Goal: Task Accomplishment & Management: Manage account settings

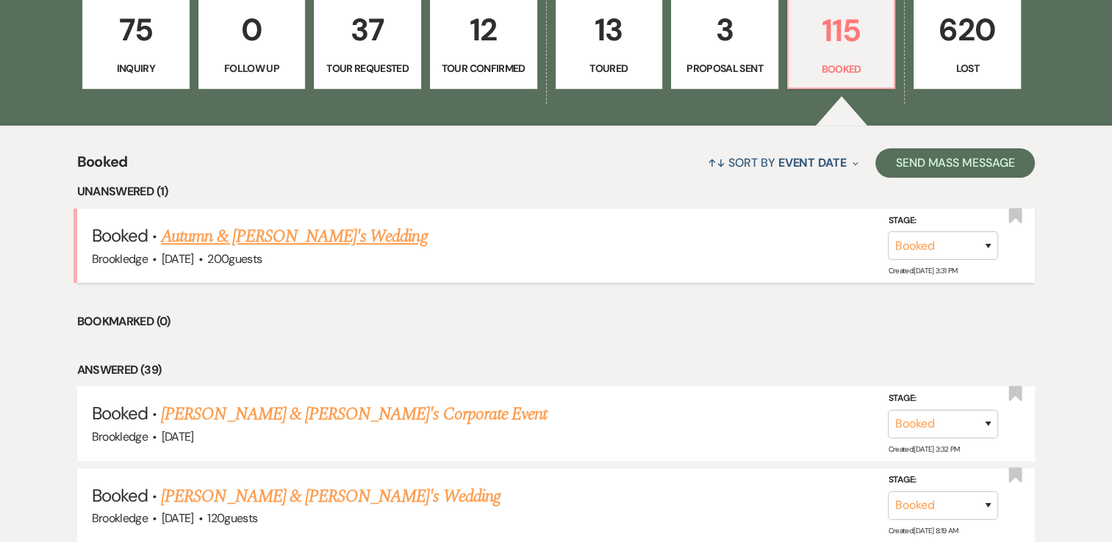
click at [252, 237] on link "Autumn & [PERSON_NAME]'s Wedding" at bounding box center [294, 236] width 266 height 26
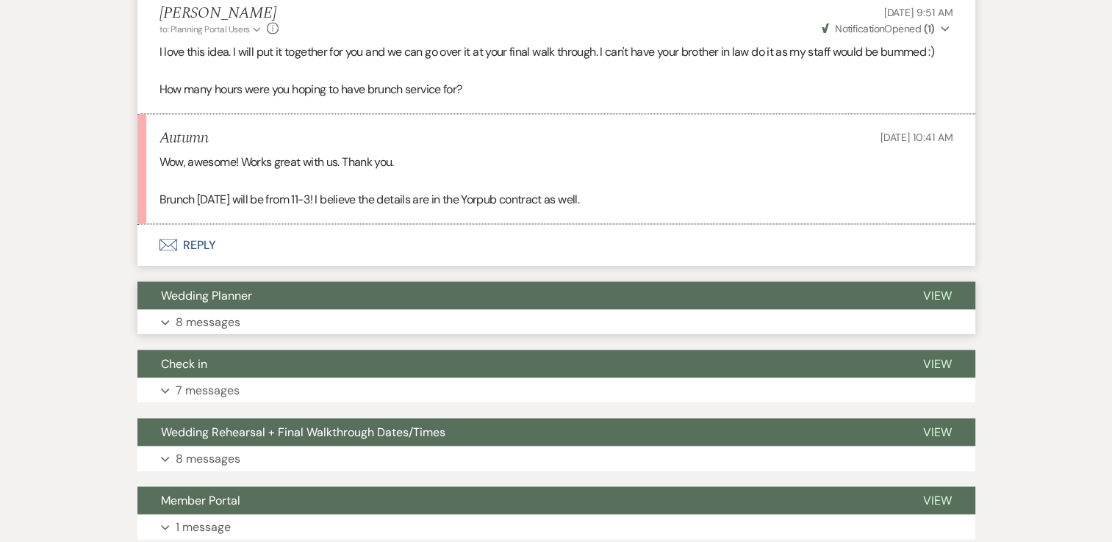
scroll to position [2865, 0]
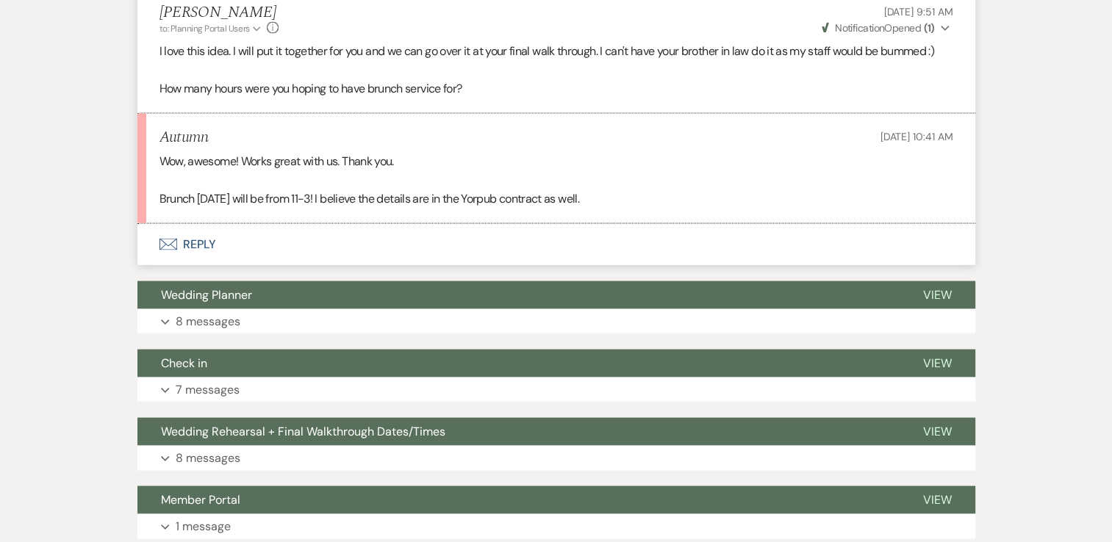
click at [200, 248] on button "Envelope Reply" at bounding box center [556, 244] width 838 height 41
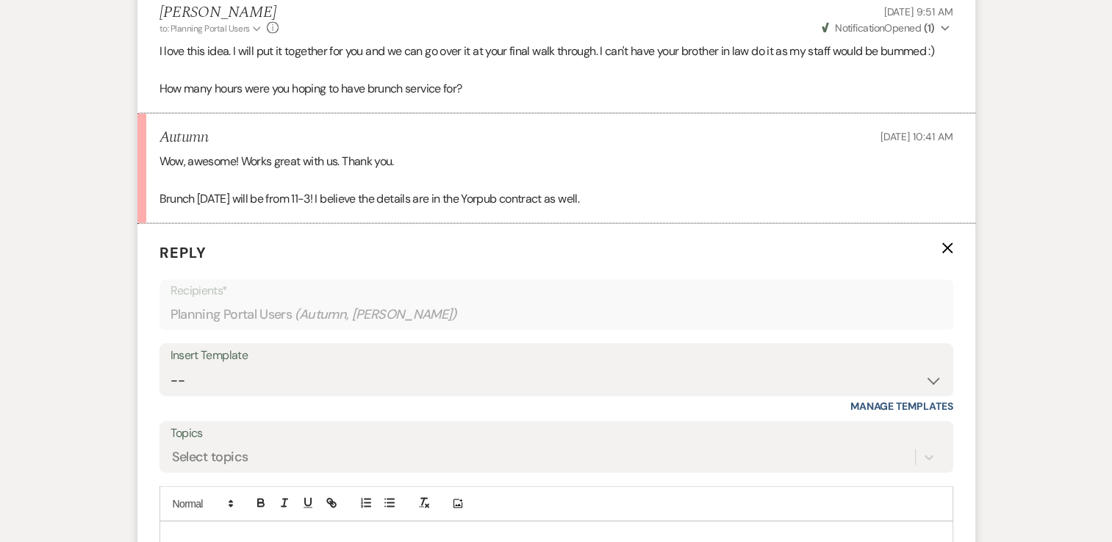
scroll to position [2968, 0]
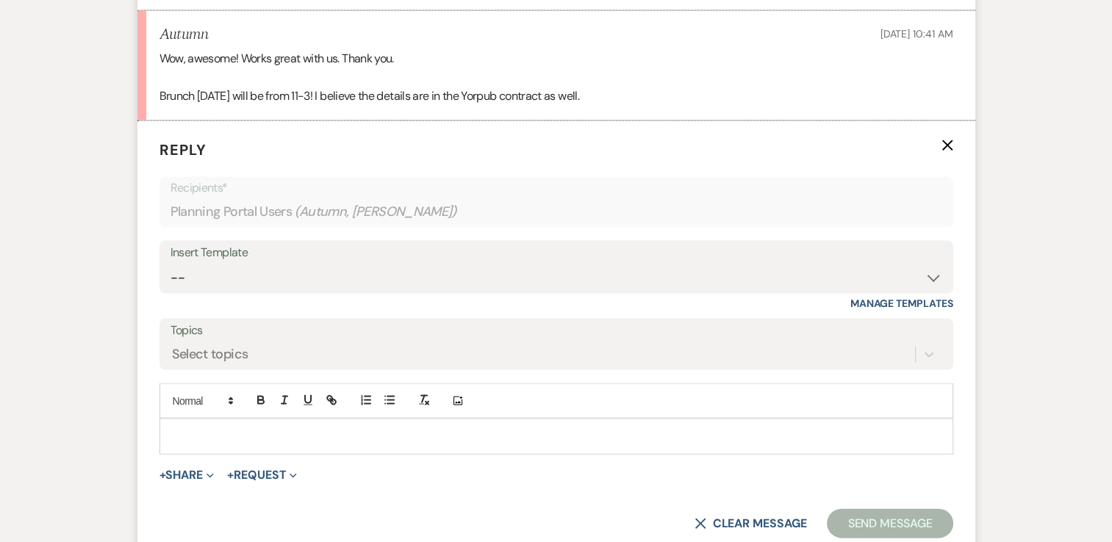
click at [225, 438] on p at bounding box center [556, 436] width 770 height 16
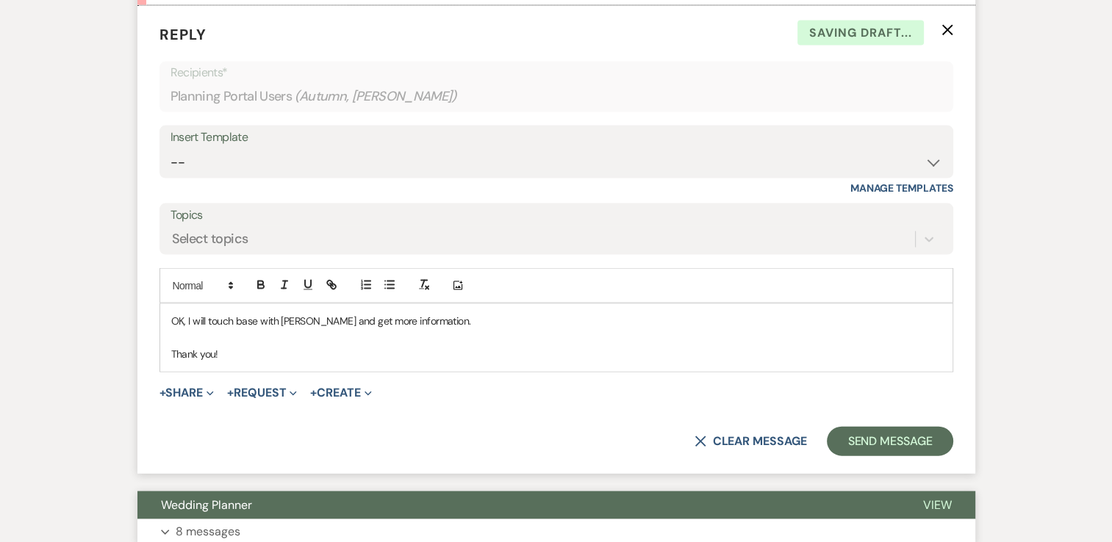
scroll to position [3262, 0]
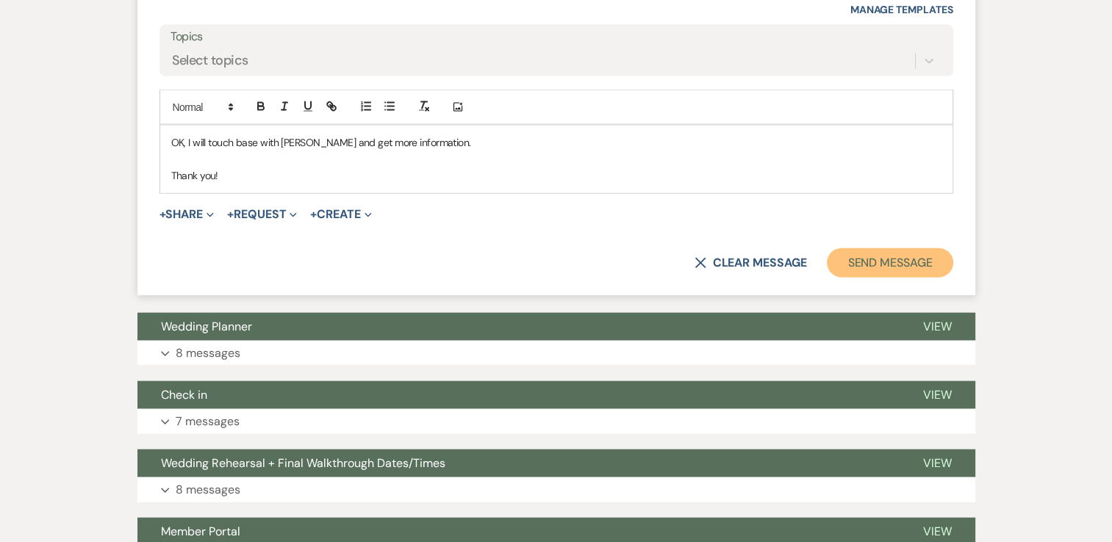
click at [914, 254] on button "Send Message" at bounding box center [890, 262] width 126 height 29
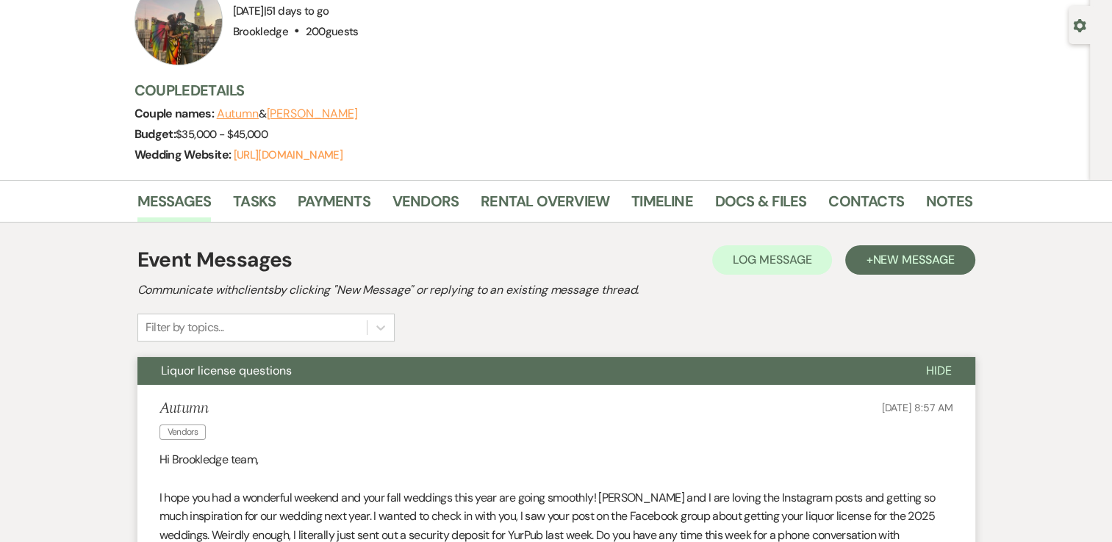
scroll to position [0, 0]
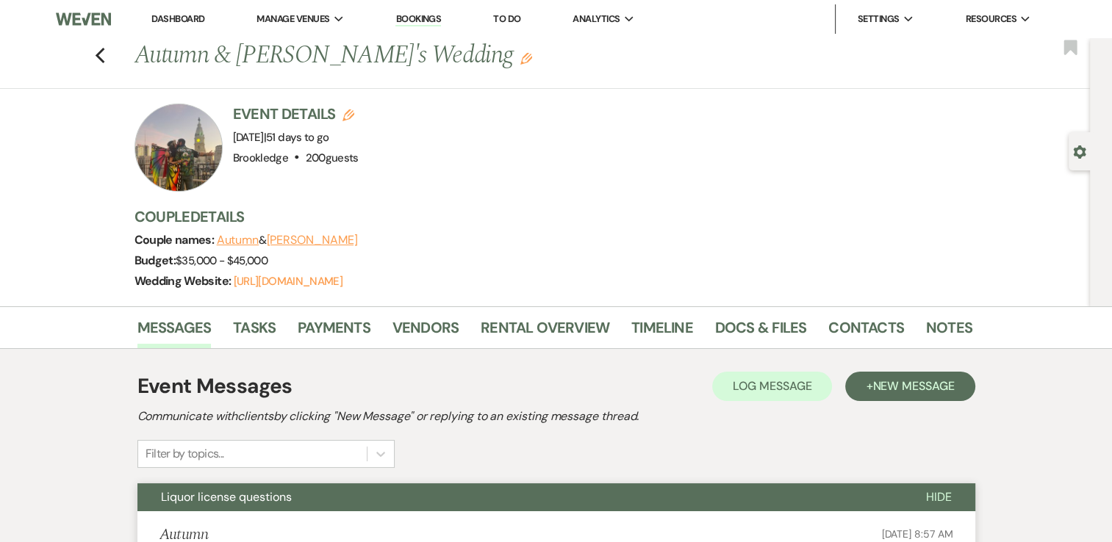
click at [197, 18] on link "Dashboard" at bounding box center [177, 18] width 53 height 12
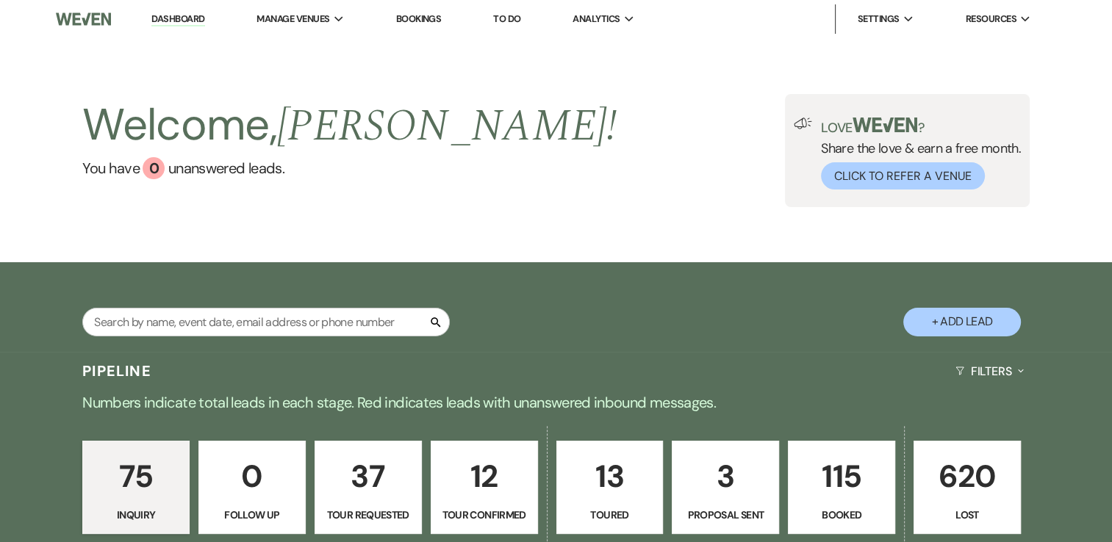
click at [865, 490] on p "115" at bounding box center [841, 476] width 88 height 49
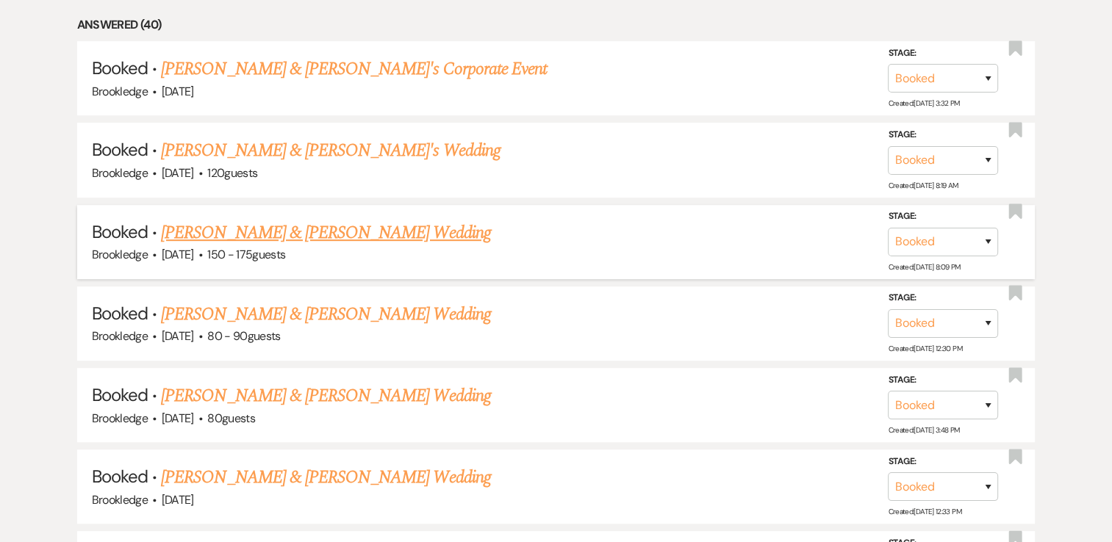
scroll to position [735, 0]
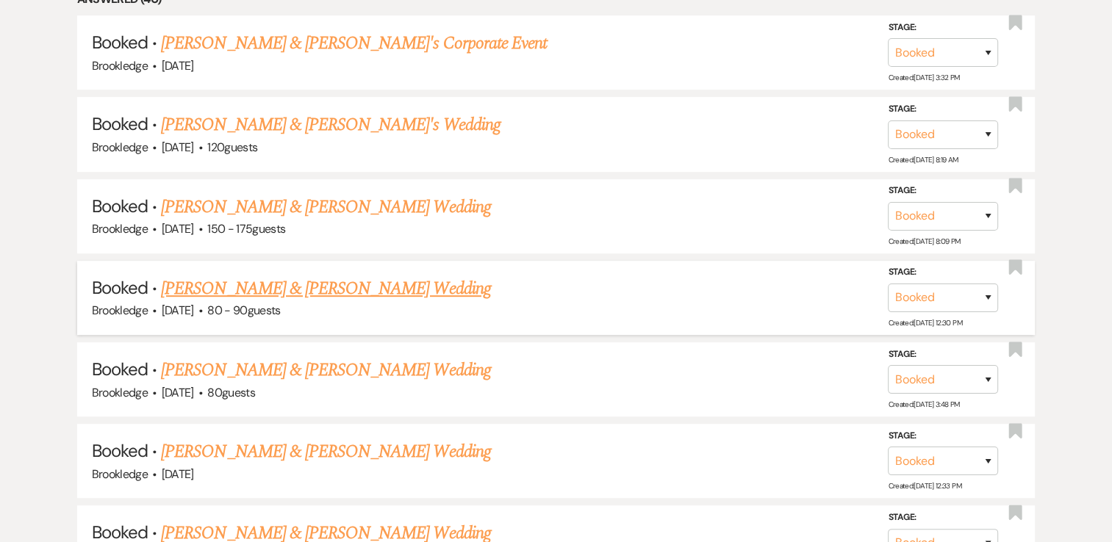
click at [253, 287] on link "[PERSON_NAME] & [PERSON_NAME] Wedding" at bounding box center [325, 289] width 329 height 26
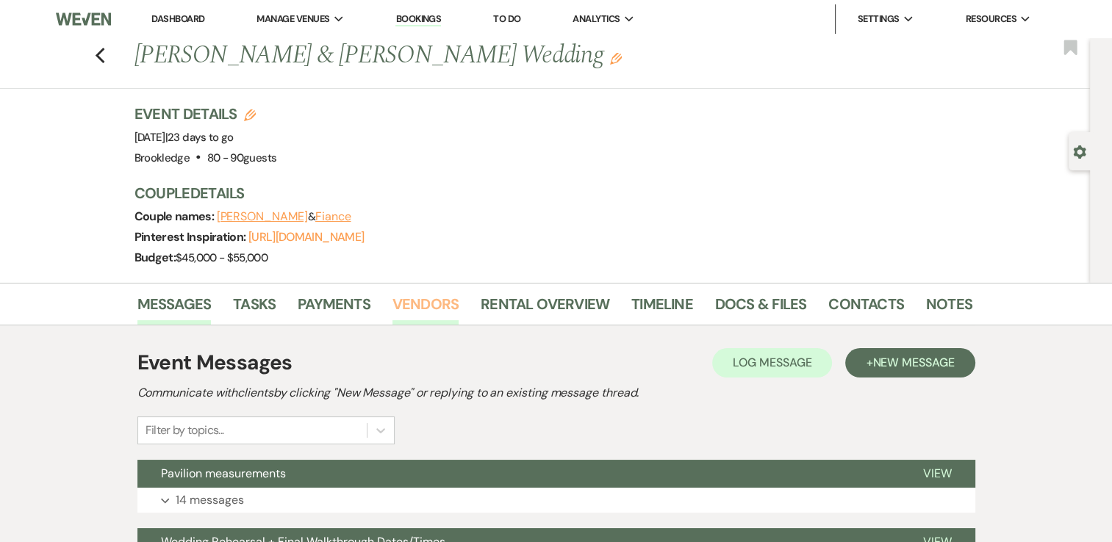
click at [420, 304] on link "Vendors" at bounding box center [425, 308] width 66 height 32
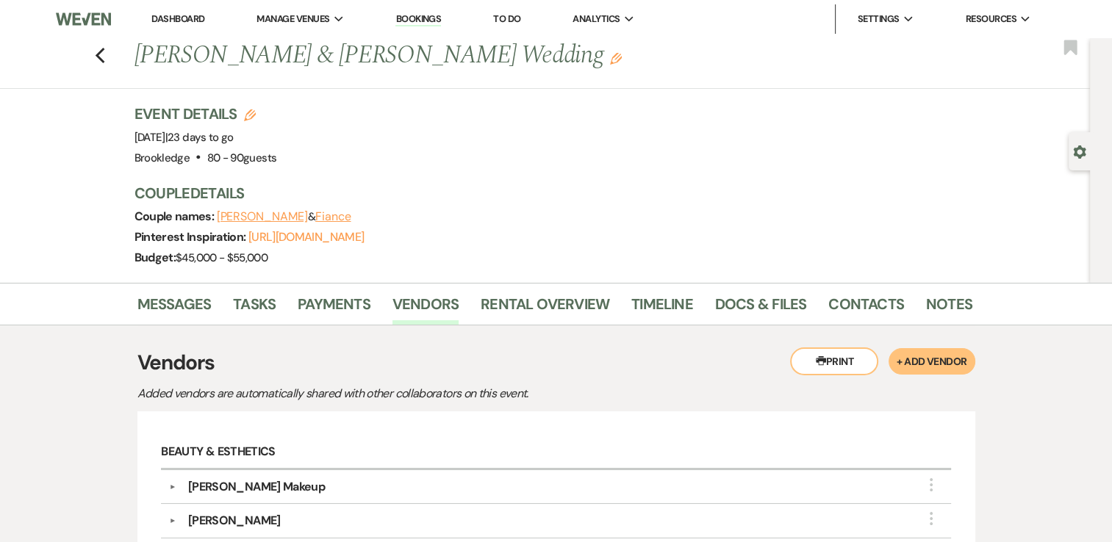
click at [176, 16] on link "Dashboard" at bounding box center [177, 18] width 53 height 12
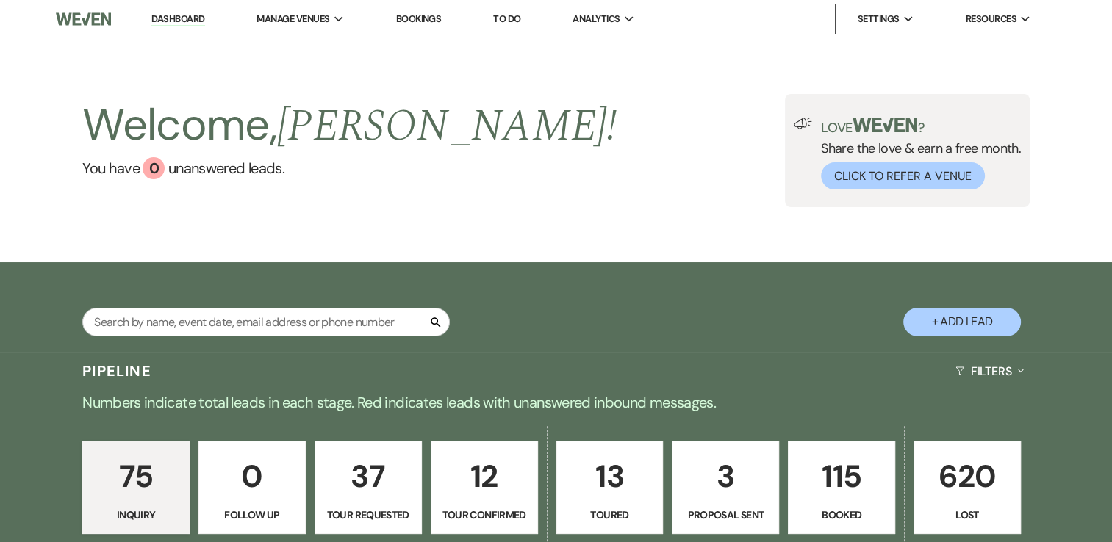
click at [851, 499] on p "115" at bounding box center [841, 476] width 88 height 49
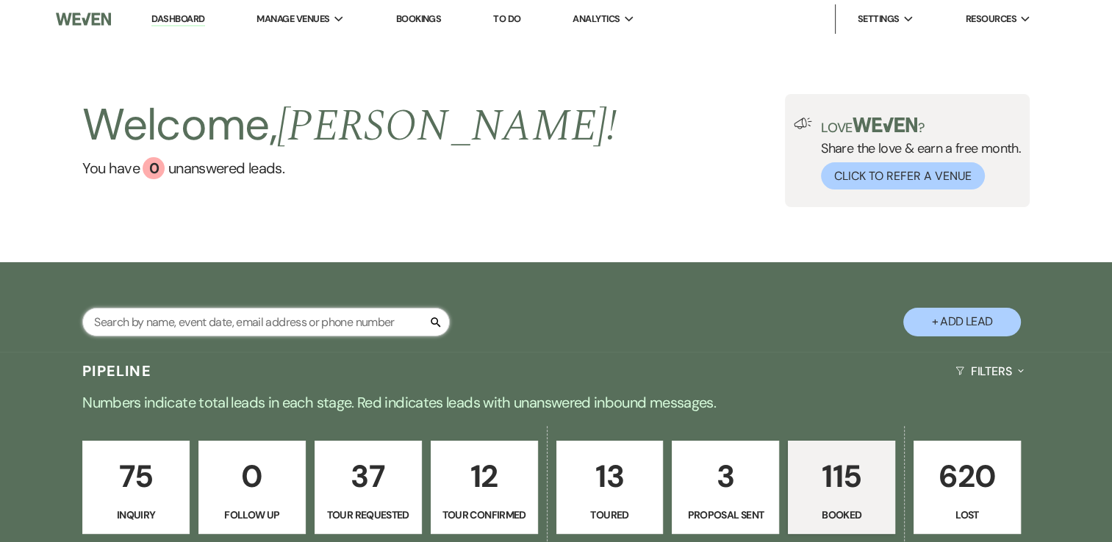
click at [333, 315] on input "text" at bounding box center [265, 322] width 367 height 29
type input "[PERSON_NAME]"
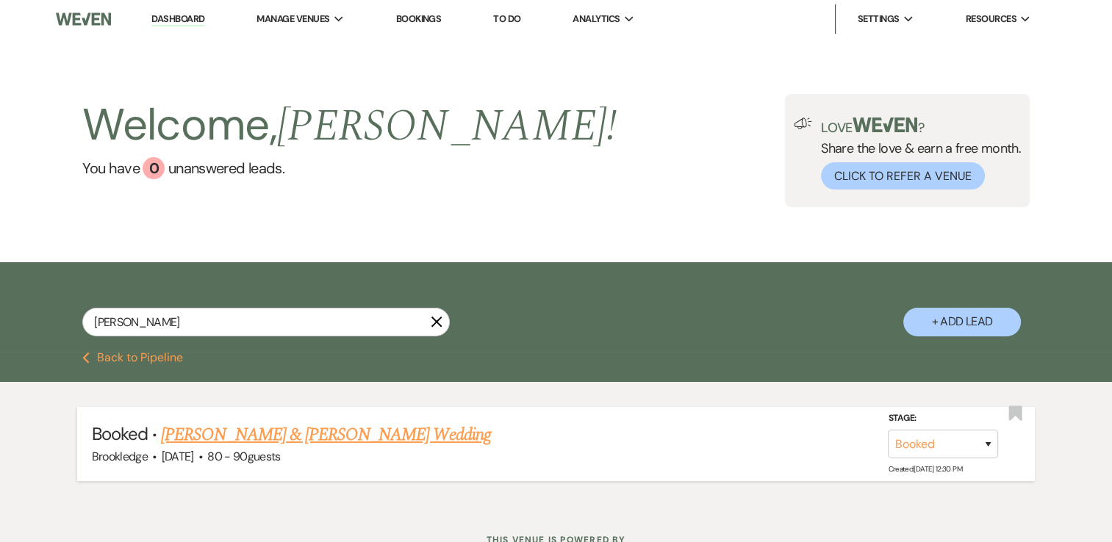
click at [201, 442] on link "[PERSON_NAME] & [PERSON_NAME] Wedding" at bounding box center [325, 435] width 329 height 26
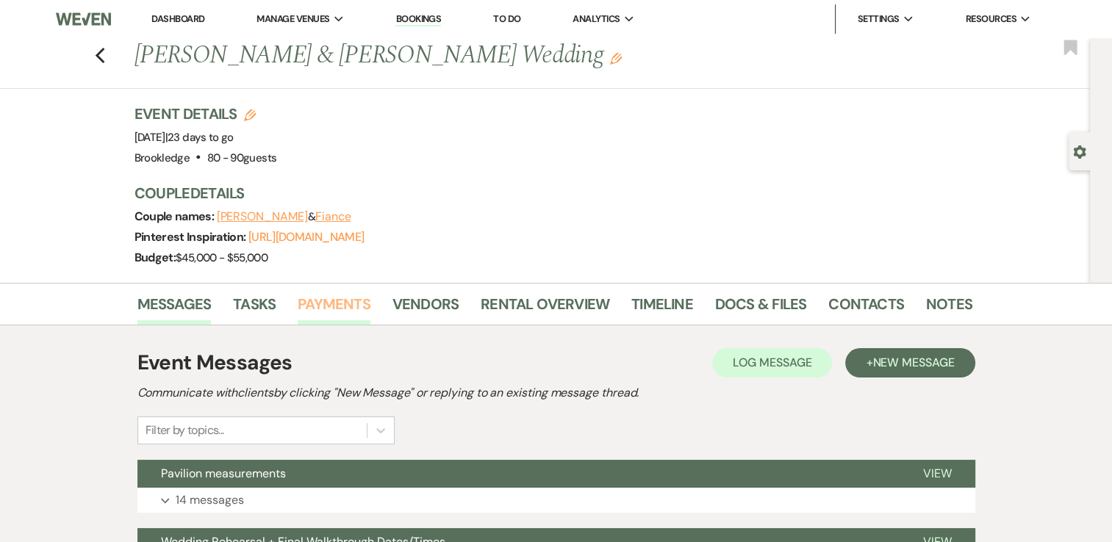
click at [347, 303] on link "Payments" at bounding box center [334, 308] width 73 height 32
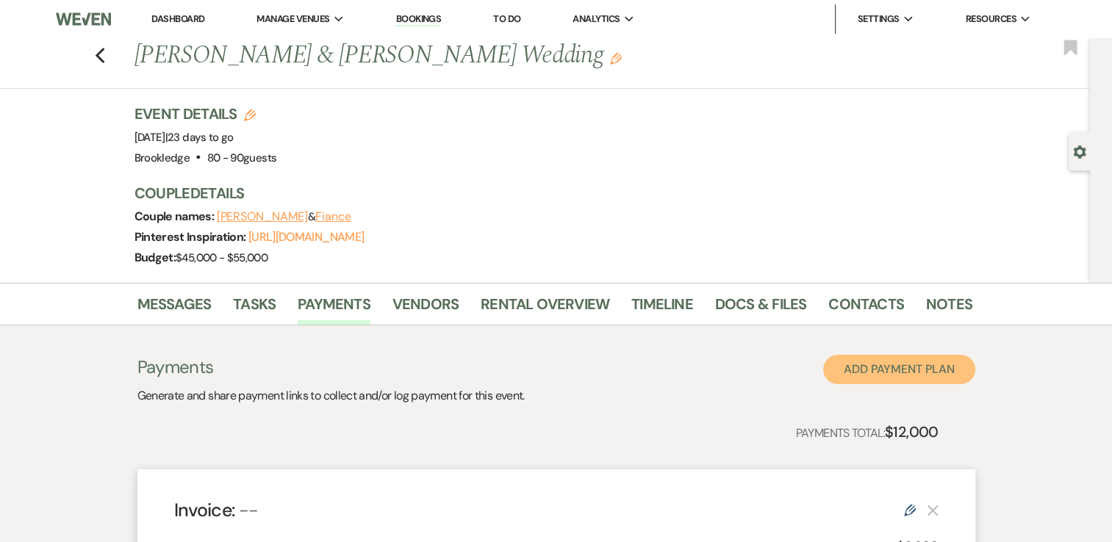
click at [898, 368] on button "Add Payment Plan" at bounding box center [899, 369] width 152 height 29
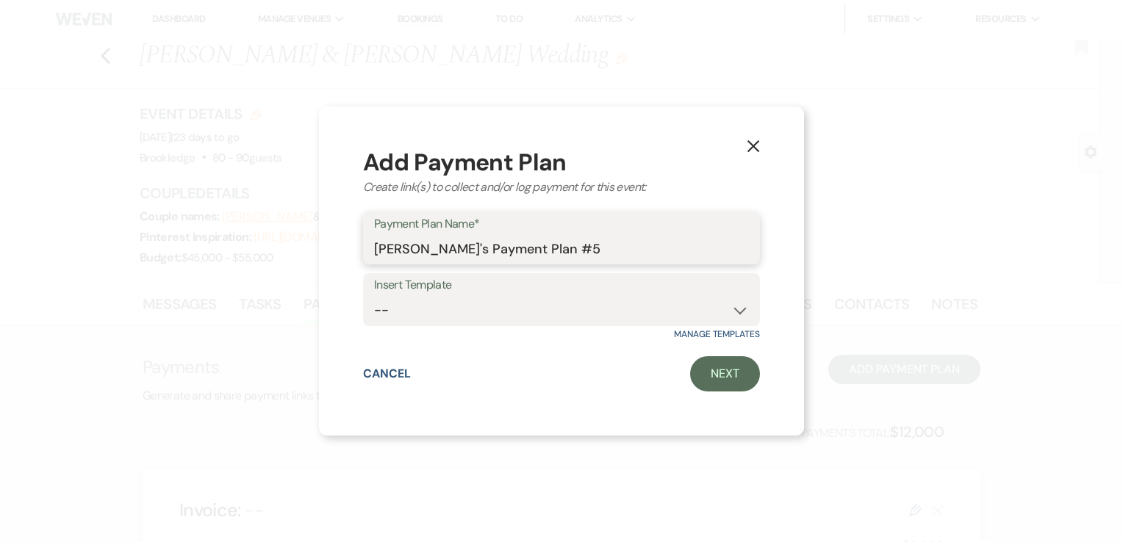
drag, startPoint x: 605, startPoint y: 247, endPoint x: 361, endPoint y: 252, distance: 244.0
click at [361, 252] on div "X Add Payment Plan Create link(s) to collect and/or log payment for this event:…" at bounding box center [561, 272] width 485 height 330
type input "Two Staff Members for Rehearsal"
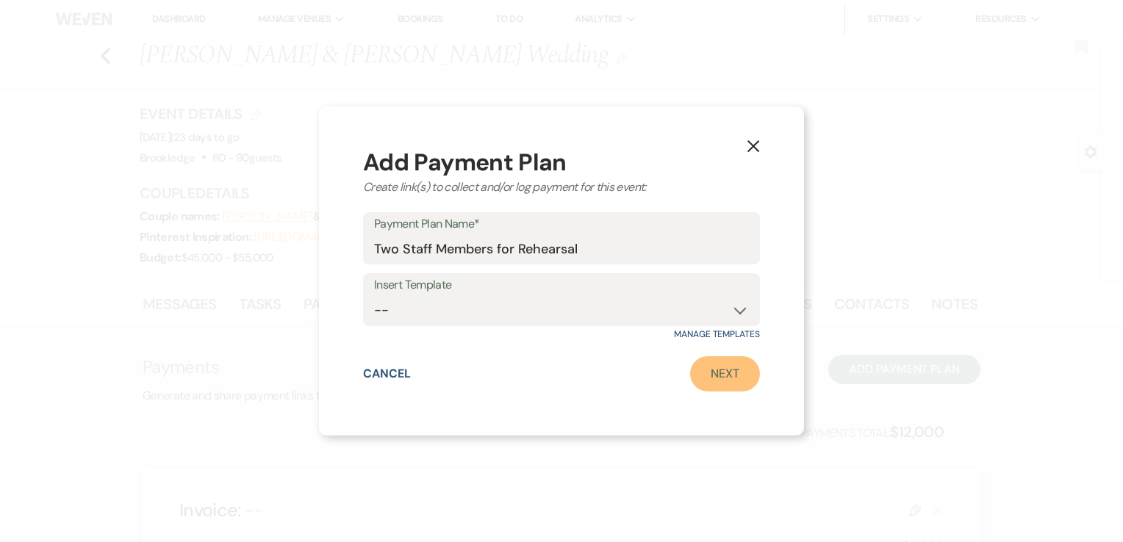
click at [748, 381] on link "Next" at bounding box center [725, 373] width 70 height 35
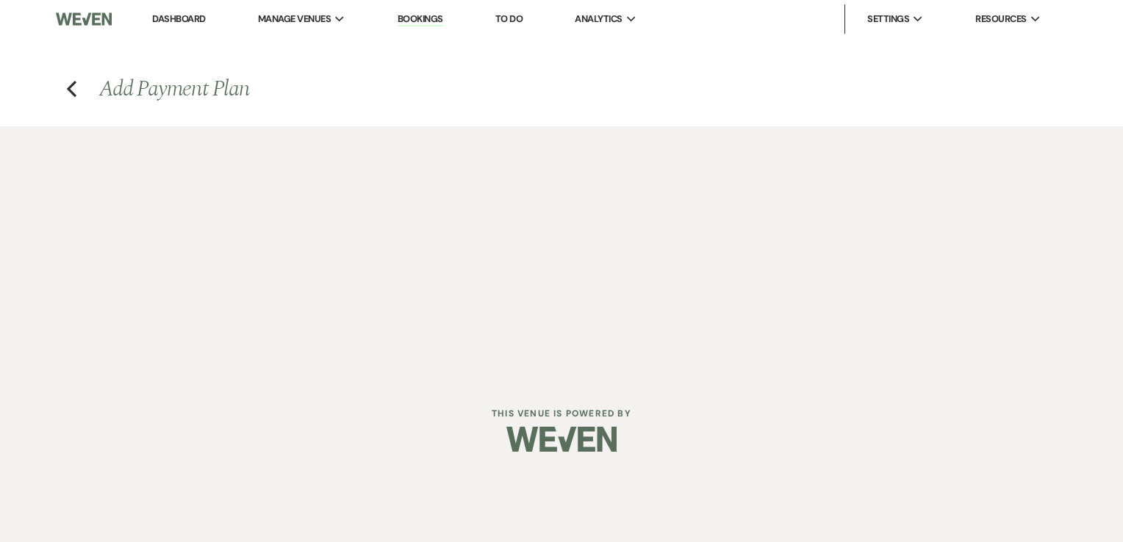
select select "2"
select select "percentage"
select select "true"
select select "client"
select select "weeks"
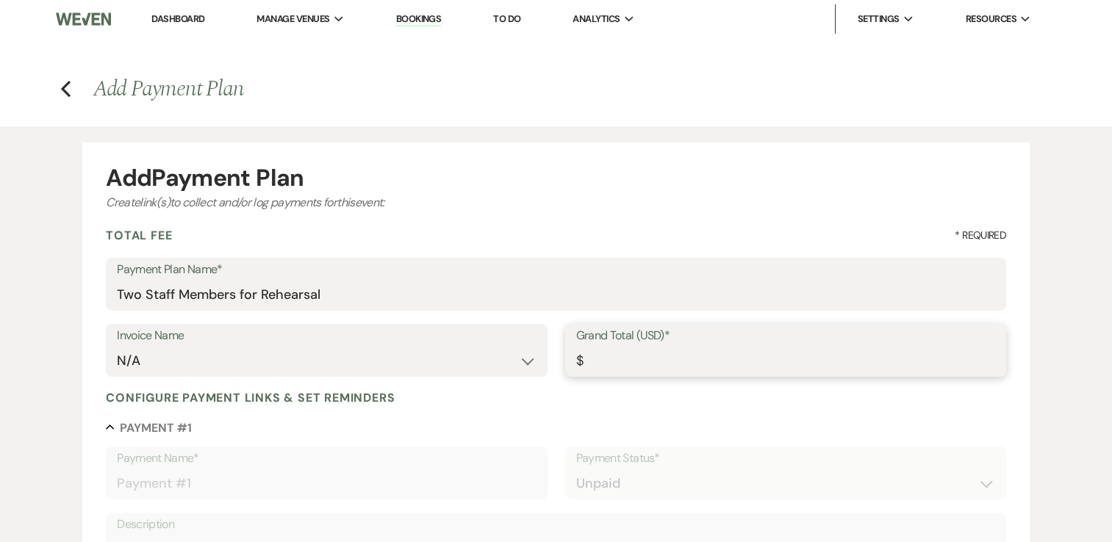
click at [723, 362] on input "Grand Total (USD)*" at bounding box center [785, 361] width 419 height 29
type input "2"
type input "2.00"
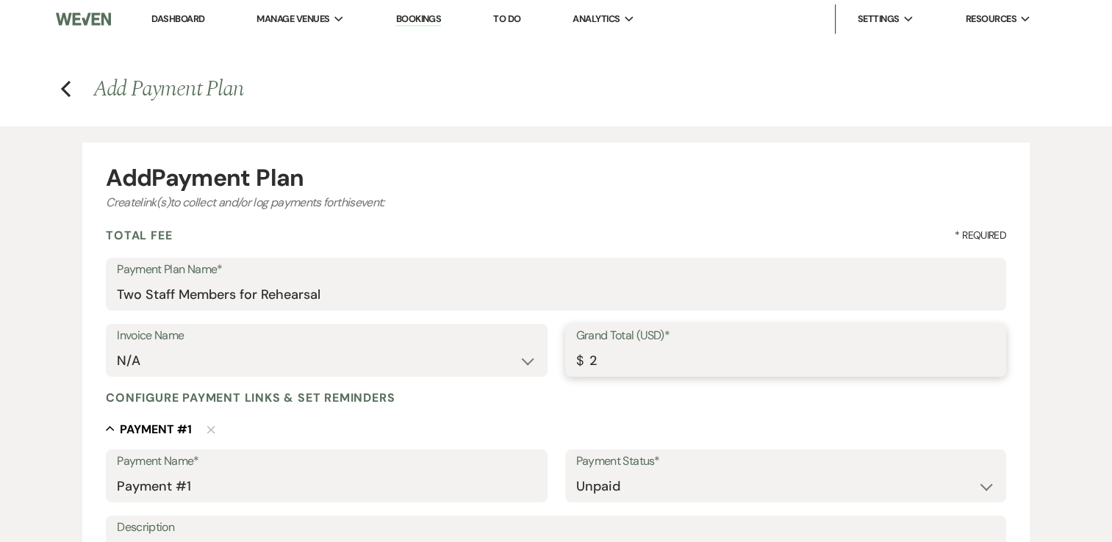
type input "20"
type input "20.00"
type input "200"
type input "200.00"
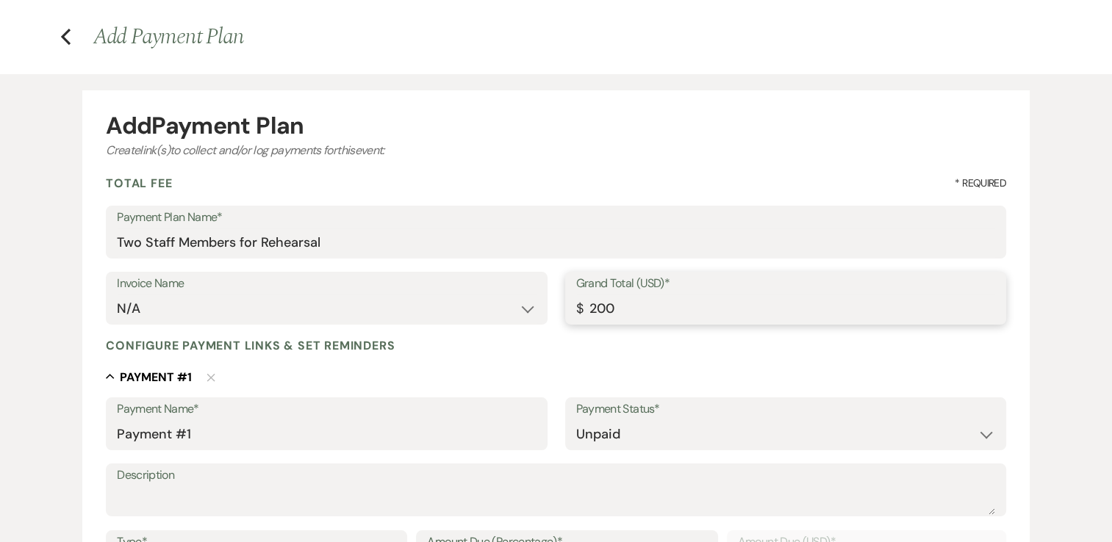
scroll to position [147, 0]
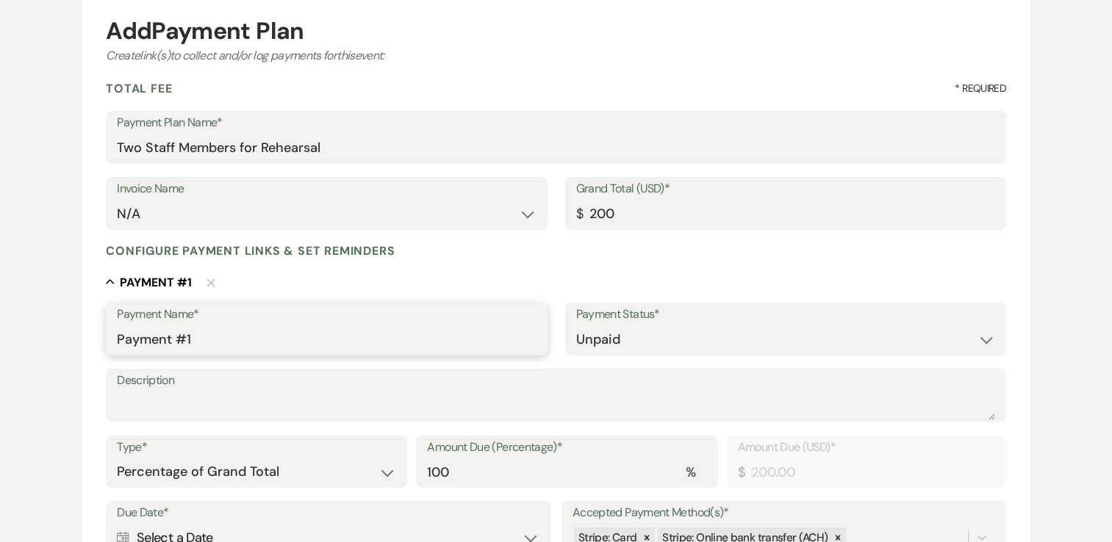
type input "200.00"
drag, startPoint x: 217, startPoint y: 339, endPoint x: 117, endPoint y: 334, distance: 100.8
click at [117, 334] on input "Payment #1" at bounding box center [326, 339] width 419 height 29
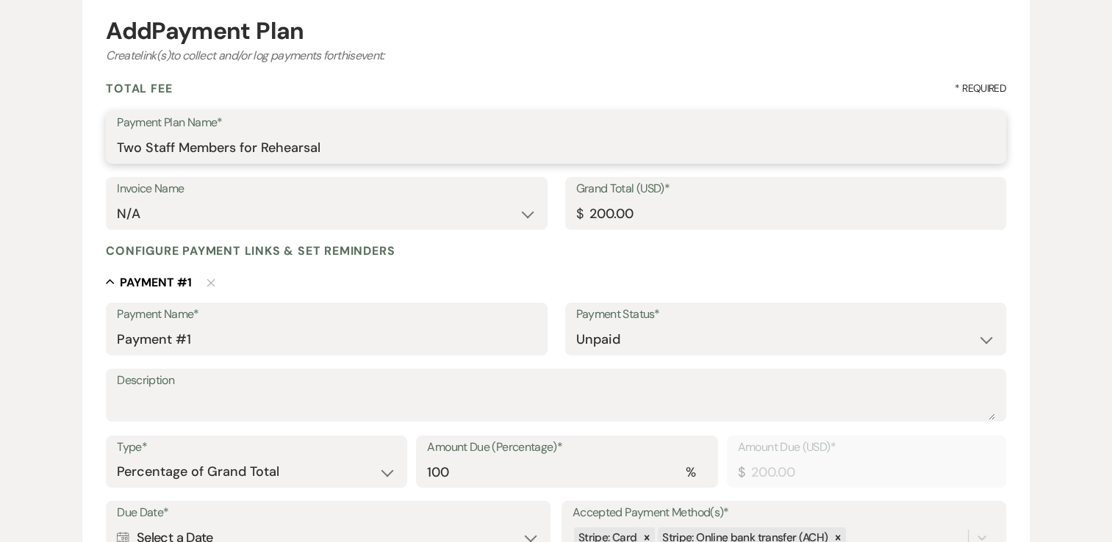
drag, startPoint x: 328, startPoint y: 147, endPoint x: 102, endPoint y: 148, distance: 226.3
click at [102, 148] on form "Add Payment Plan Create link(s) to collect and/or log payments for this event: …" at bounding box center [555, 436] width 947 height 880
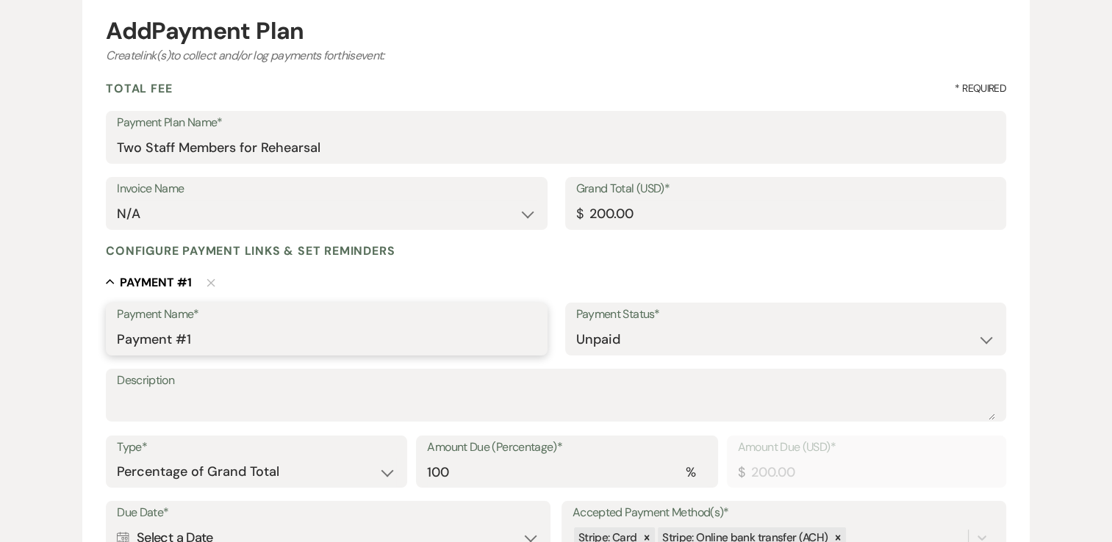
drag, startPoint x: 209, startPoint y: 342, endPoint x: 115, endPoint y: 339, distance: 94.1
click at [115, 339] on div "Payment Name* Payment #1" at bounding box center [326, 329] width 441 height 53
paste input "Two Staff Members for Rehearsal"
type input "Two Staff Members for Rehearsal"
click at [187, 408] on textarea "Description" at bounding box center [556, 405] width 878 height 29
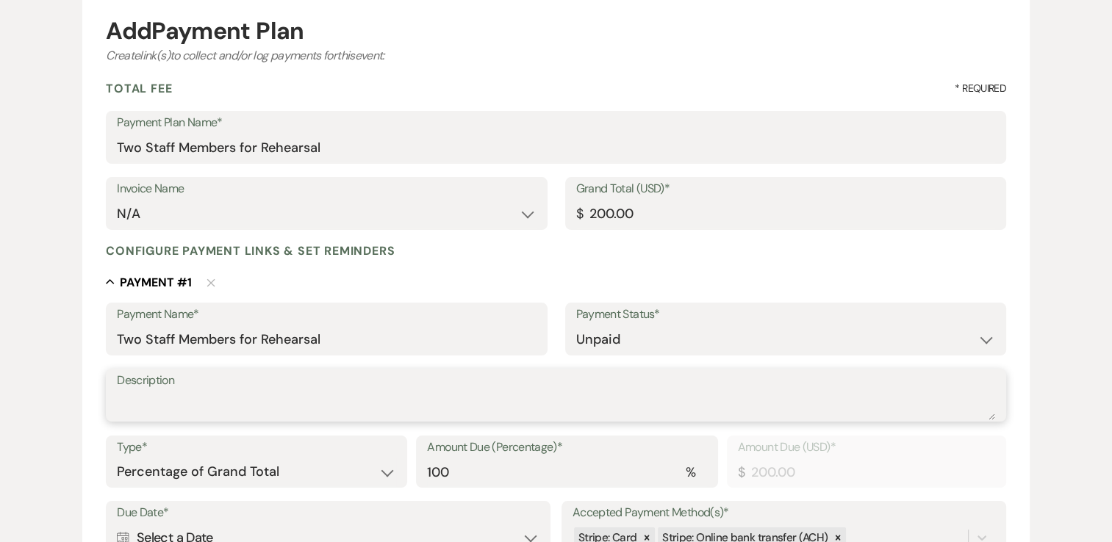
paste textarea "Two Staff Members for Rehearsal"
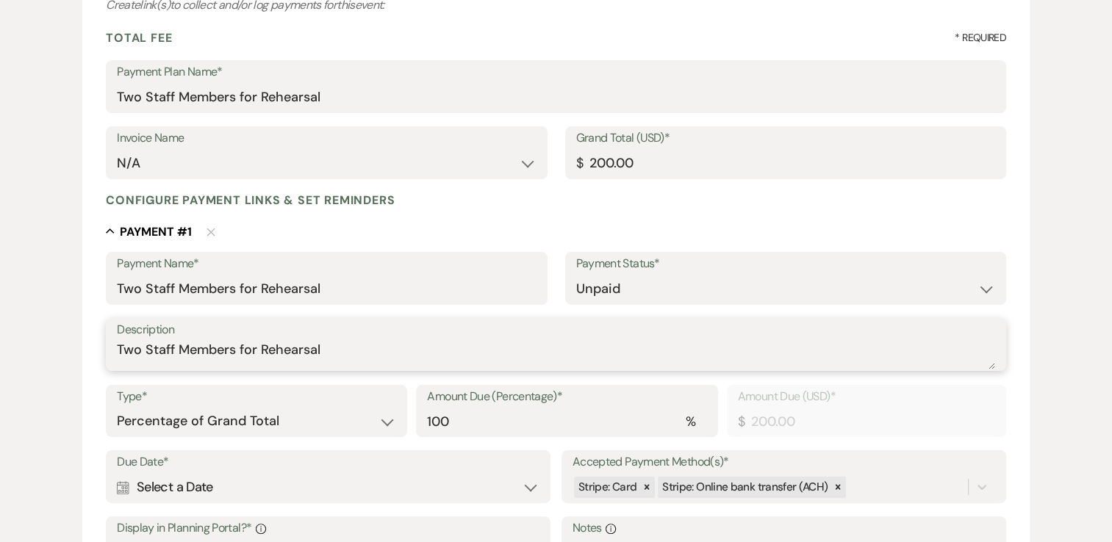
scroll to position [367, 0]
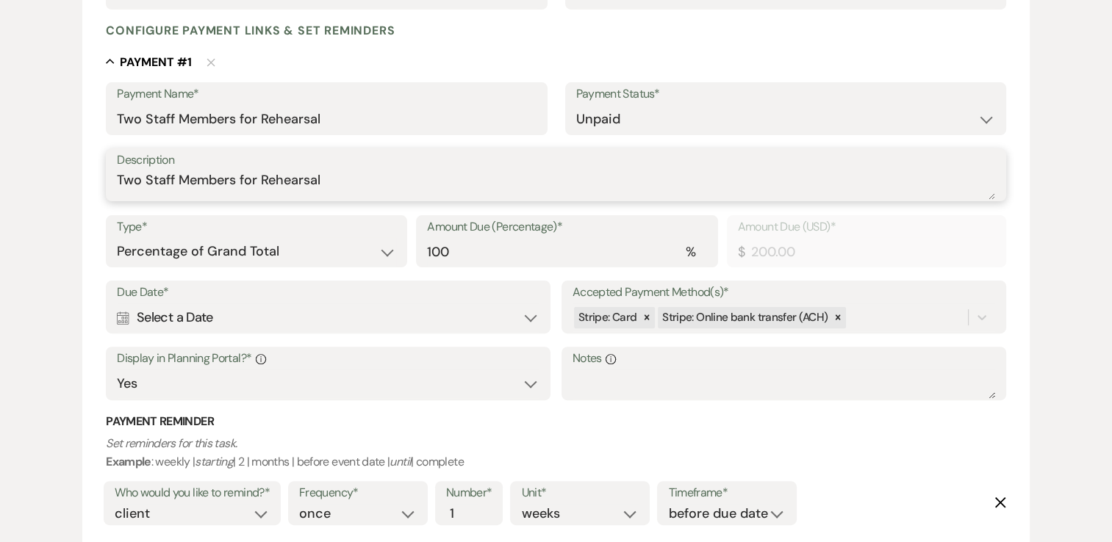
type textarea "Two Staff Members for Rehearsal"
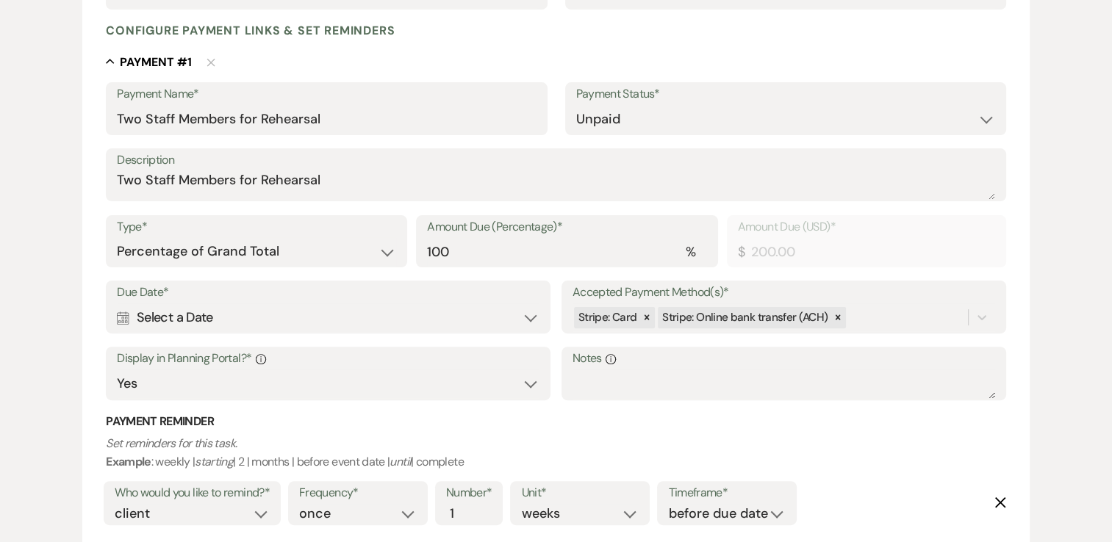
click at [223, 311] on div "Calendar Select a Date Expand" at bounding box center [328, 317] width 422 height 29
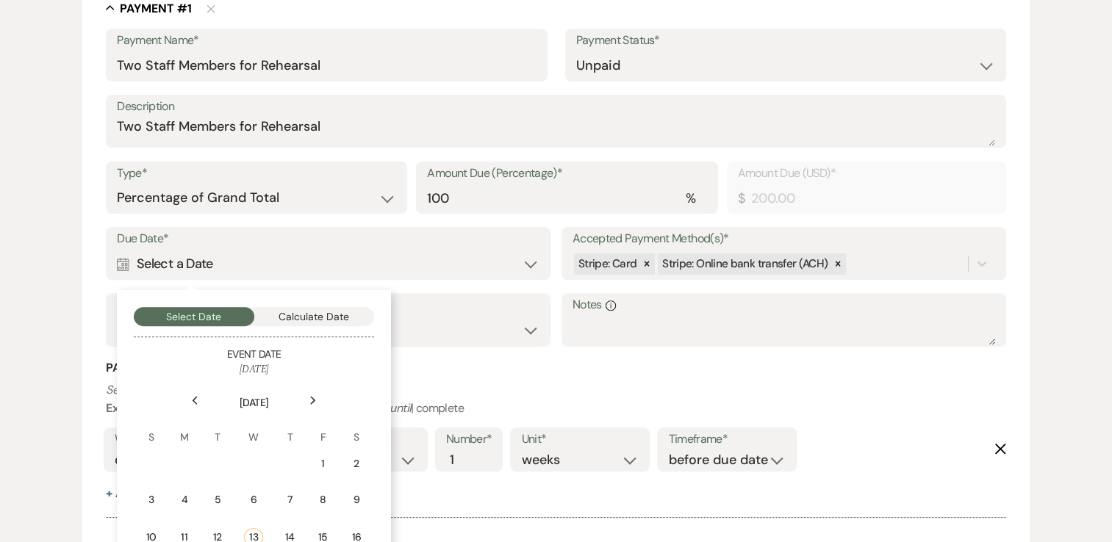
scroll to position [514, 0]
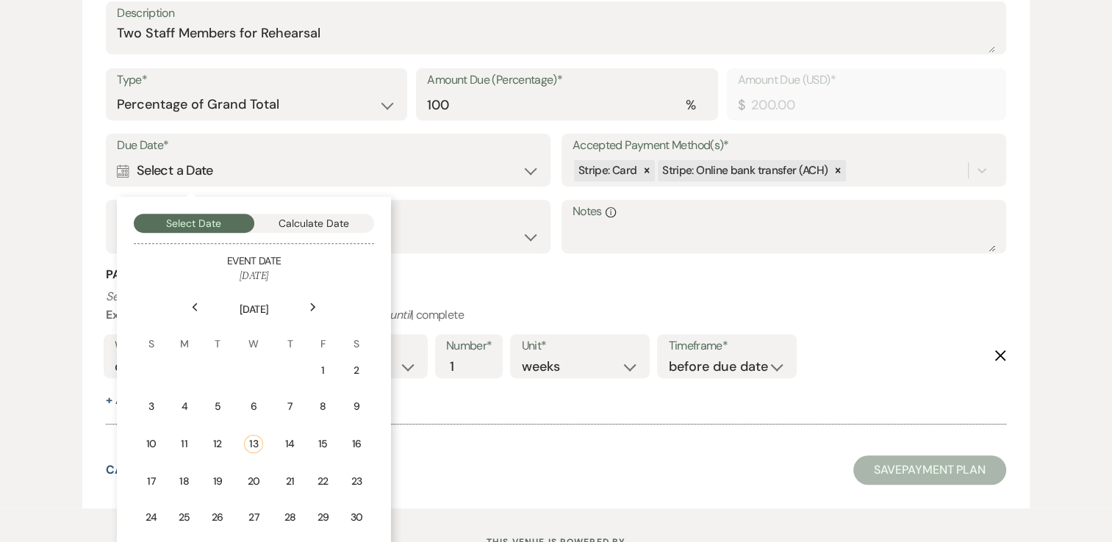
click at [310, 307] on icon "Next" at bounding box center [312, 307] width 7 height 9
click at [194, 306] on use at bounding box center [194, 307] width 5 height 8
click at [361, 510] on div "30" at bounding box center [356, 517] width 13 height 15
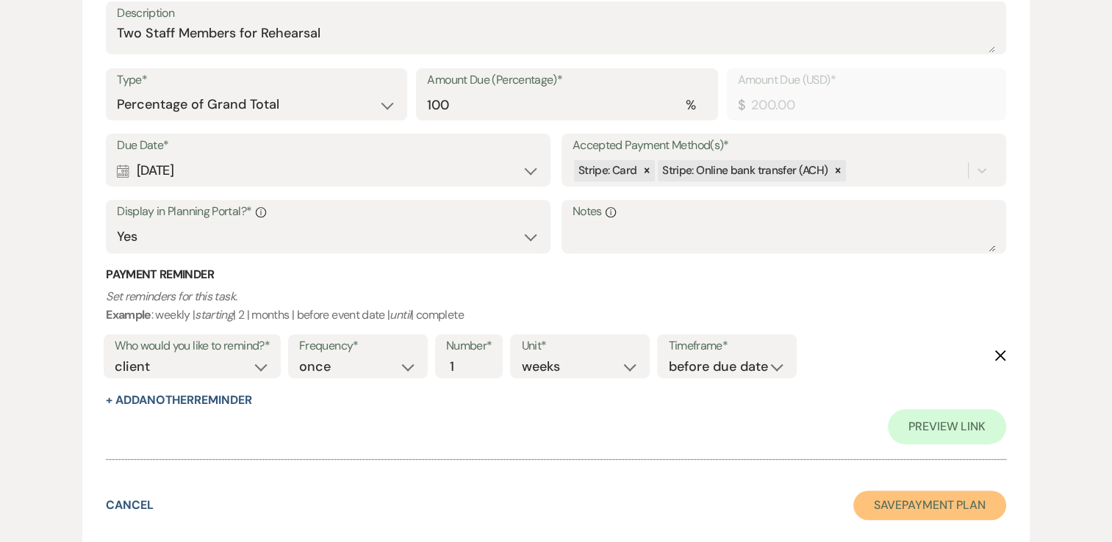
click at [945, 503] on button "Save Payment Plan" at bounding box center [929, 505] width 153 height 29
